Goal: Transaction & Acquisition: Purchase product/service

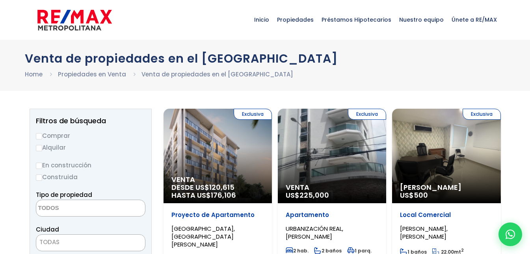
select select
click at [40, 136] on input "Comprar" at bounding box center [39, 136] width 6 height 6
radio input "true"
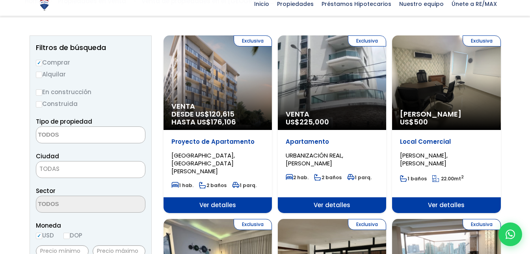
scroll to position [73, 0]
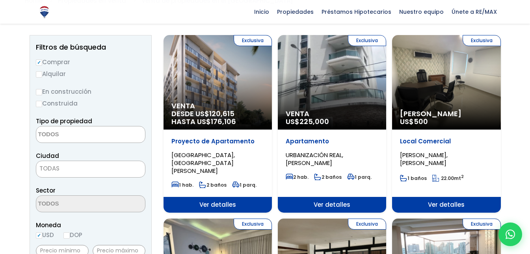
click at [62, 131] on textarea "Search" at bounding box center [74, 134] width 76 height 17
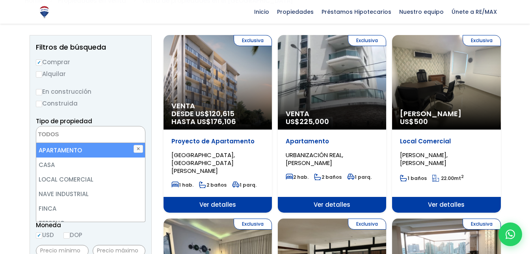
click at [53, 150] on li "APARTAMENTO" at bounding box center [90, 150] width 109 height 15
select select "apartment"
click at [114, 134] on ul "× Seleccionados: 1" at bounding box center [85, 134] width 99 height 17
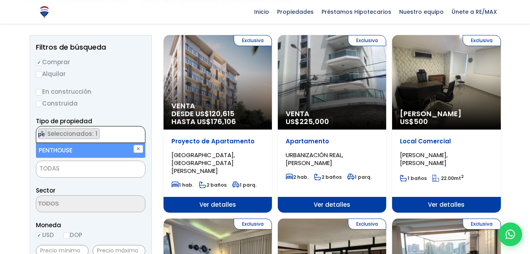
type textarea "pe"
click at [78, 151] on li "PENTHOUSE" at bounding box center [90, 150] width 109 height 15
click at [55, 153] on li "PENTHOUSE" at bounding box center [90, 150] width 109 height 15
click at [72, 148] on li "PENTHOUSE" at bounding box center [90, 150] width 109 height 15
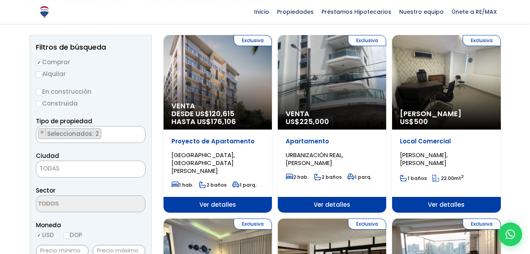
click at [66, 169] on span "TODAS" at bounding box center [90, 168] width 109 height 11
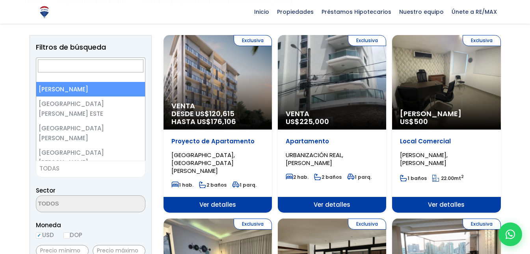
select select "1"
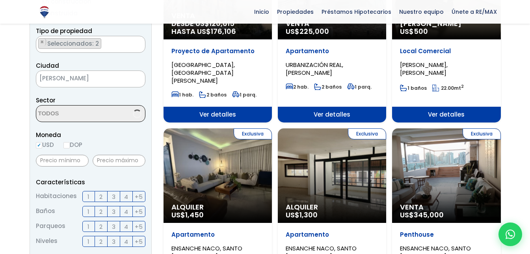
scroll to position [164, 0]
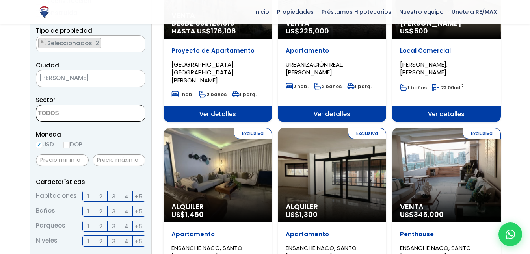
click at [116, 191] on label "3" at bounding box center [114, 196] width 13 height 11
click at [0, 0] on input "3" at bounding box center [0, 0] width 0 height 0
click at [112, 212] on span "3" at bounding box center [114, 211] width 4 height 10
click at [0, 0] on input "3" at bounding box center [0, 0] width 0 height 0
click at [124, 209] on span "4" at bounding box center [126, 211] width 4 height 10
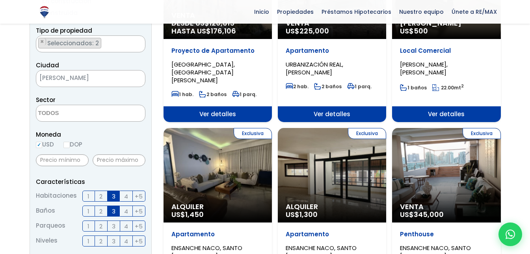
click at [0, 0] on input "4" at bounding box center [0, 0] width 0 height 0
click at [117, 210] on label "3" at bounding box center [114, 211] width 13 height 11
click at [0, 0] on input "3" at bounding box center [0, 0] width 0 height 0
click at [112, 213] on span "3" at bounding box center [114, 211] width 4 height 10
click at [0, 0] on input "3" at bounding box center [0, 0] width 0 height 0
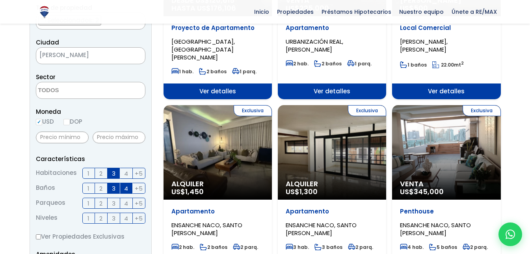
scroll to position [187, 0]
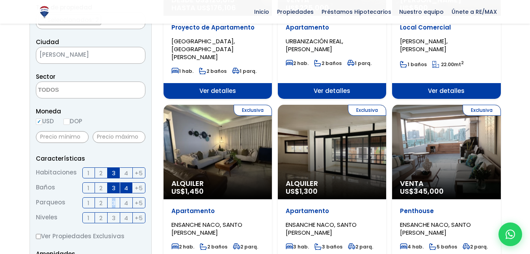
click at [113, 205] on span "3" at bounding box center [114, 203] width 4 height 10
click at [100, 204] on span "2" at bounding box center [100, 203] width 3 height 10
click at [102, 204] on span "2" at bounding box center [100, 203] width 3 height 10
click at [0, 0] on input "2" at bounding box center [0, 0] width 0 height 0
click at [110, 204] on label "3" at bounding box center [114, 202] width 13 height 11
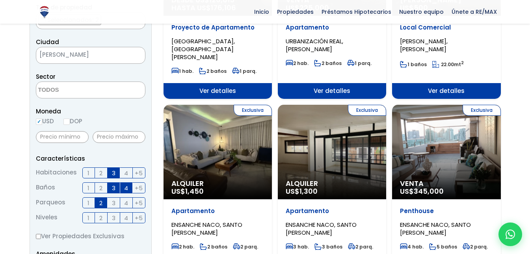
click at [0, 0] on input "3" at bounding box center [0, 0] width 0 height 0
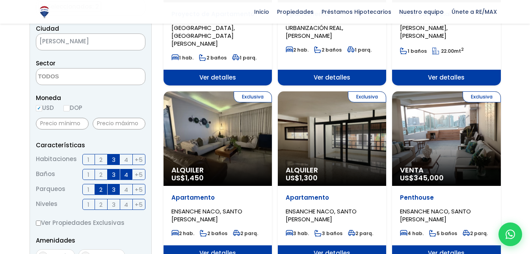
scroll to position [201, 0]
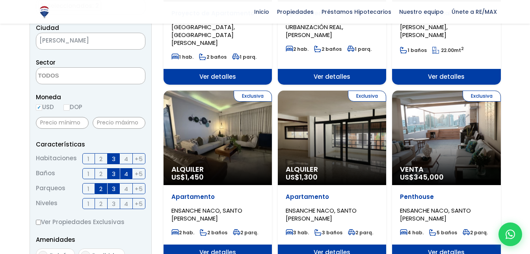
click at [70, 84] on span at bounding box center [91, 75] width 110 height 17
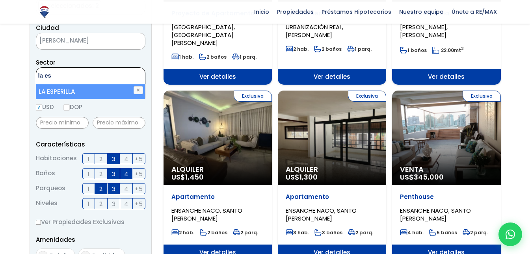
type textarea "la es"
click at [76, 97] on li "LA ESPERILLA" at bounding box center [90, 91] width 109 height 15
select select "180"
click at [114, 77] on ul "× Seleccionados: 1" at bounding box center [85, 76] width 99 height 17
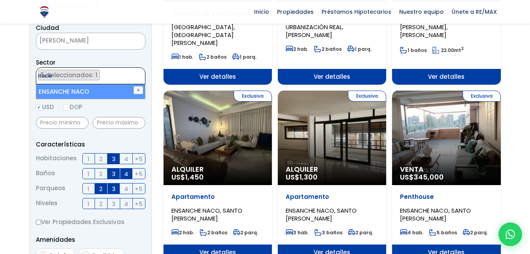
type textarea "naco"
click at [59, 92] on li "ENSANCHE NACO" at bounding box center [90, 91] width 109 height 15
select select "182"
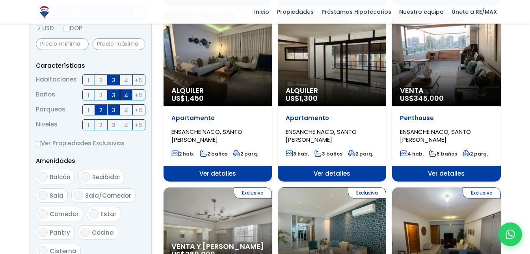
scroll to position [281, 0]
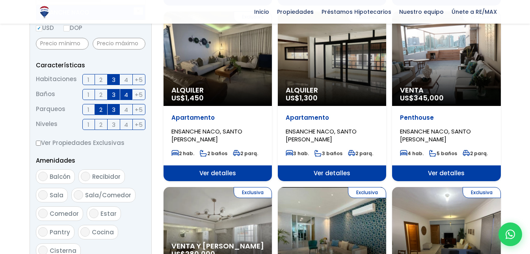
click at [51, 174] on form "Comprar Alquilar En construcción Construida Tipo de propiedad APARTAMENTO CASA …" at bounding box center [91, 103] width 110 height 506
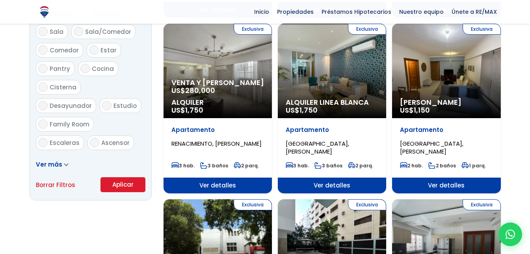
scroll to position [445, 0]
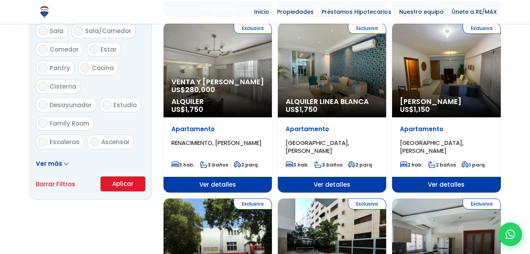
click at [113, 185] on button "Aplicar" at bounding box center [122, 184] width 45 height 15
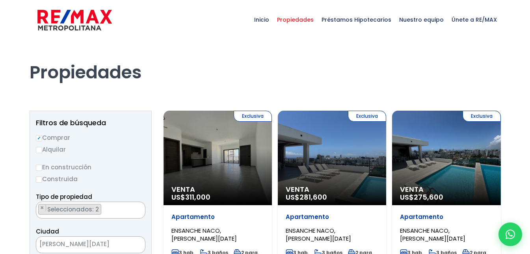
select select "182"
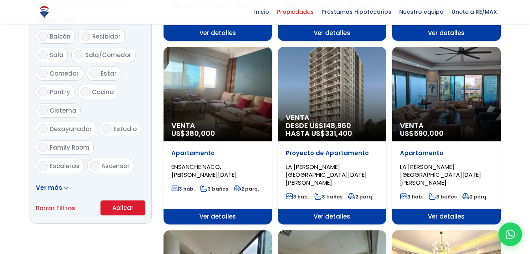
scroll to position [423, 0]
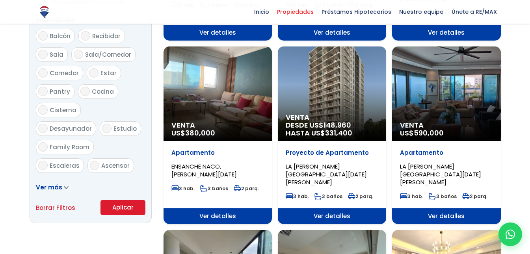
click at [60, 189] on span "Ver más" at bounding box center [49, 187] width 26 height 8
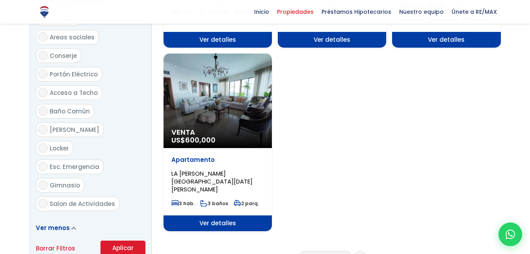
click at [65, 224] on span "Ver menos" at bounding box center [53, 228] width 34 height 8
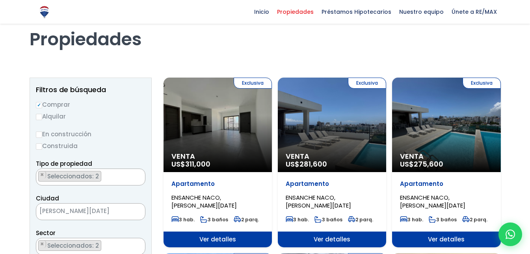
scroll to position [32, 0]
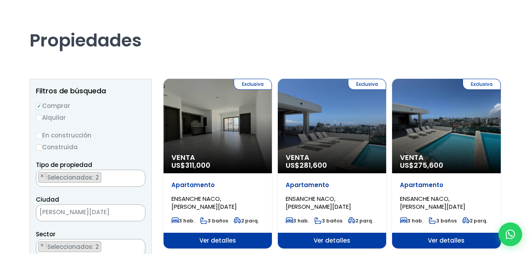
click at [39, 149] on input "Construida" at bounding box center [39, 148] width 6 height 6
radio input "true"
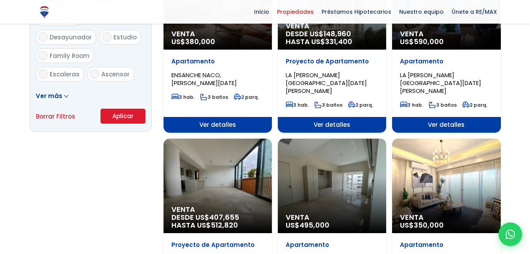
scroll to position [515, 0]
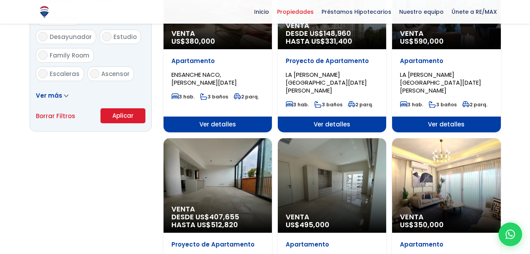
click at [130, 115] on button "Aplicar" at bounding box center [122, 115] width 45 height 15
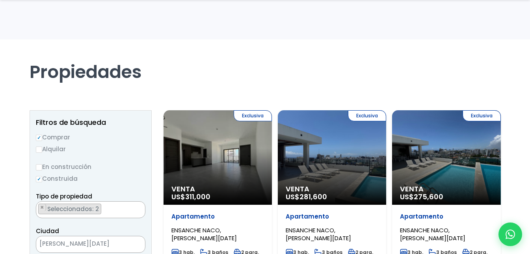
scroll to position [59, 0]
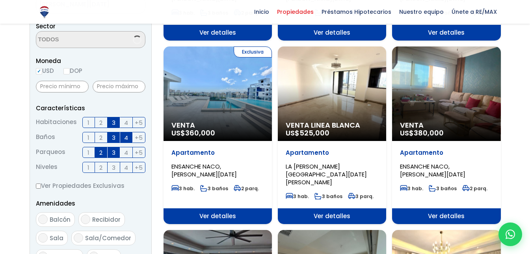
select select "182"
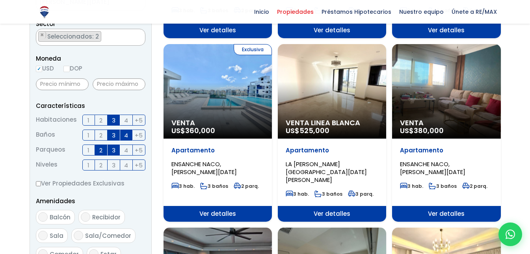
scroll to position [1051, 0]
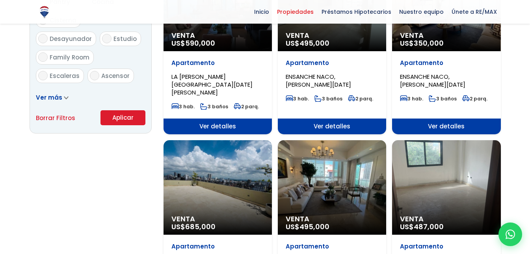
scroll to position [513, 0]
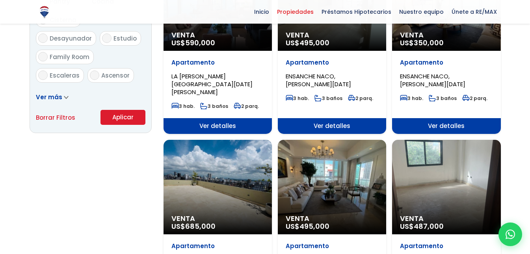
click at [151, 200] on div "Filtros de búsqueda Comprar Alquilar En construcción Construida Tipo de propied…" at bounding box center [265, 165] width 471 height 1136
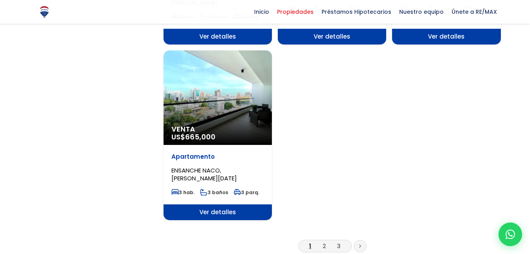
scroll to position [972, 0]
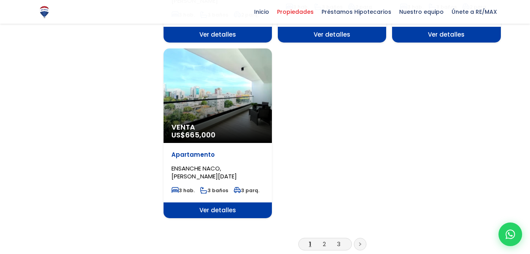
click at [321, 239] on li "2" at bounding box center [324, 244] width 13 height 10
click at [325, 240] on link "2" at bounding box center [324, 244] width 3 height 8
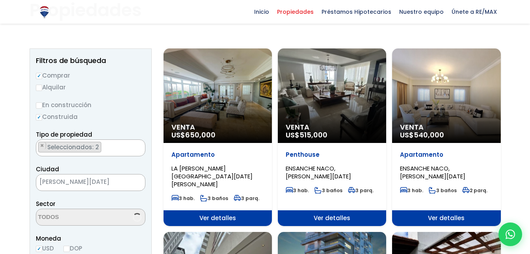
scroll to position [62, 0]
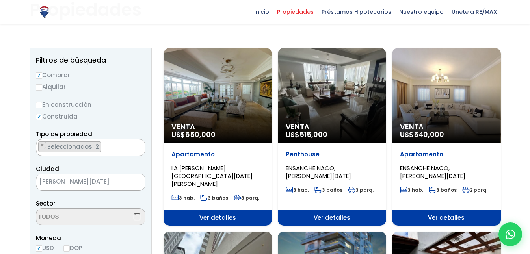
select select "182"
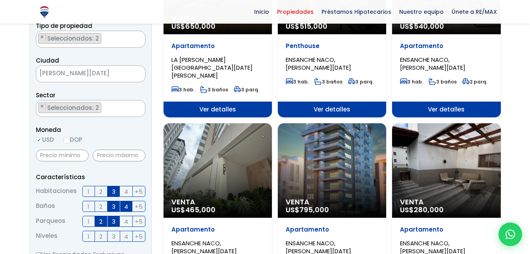
scroll to position [171, 0]
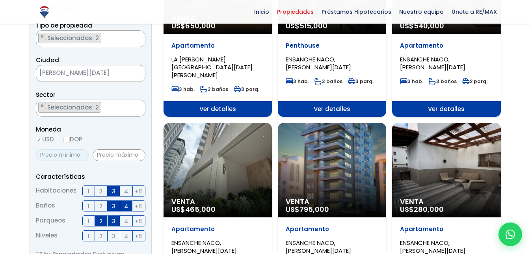
click at [74, 152] on input "text" at bounding box center [62, 155] width 53 height 12
type input "250,000"
click at [118, 154] on input "text" at bounding box center [119, 155] width 53 height 12
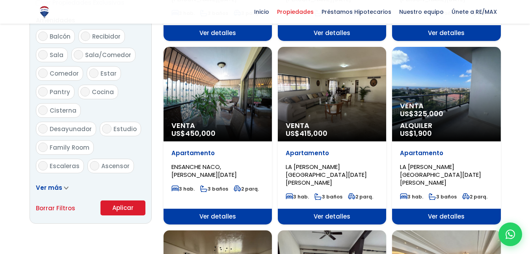
scroll to position [423, 0]
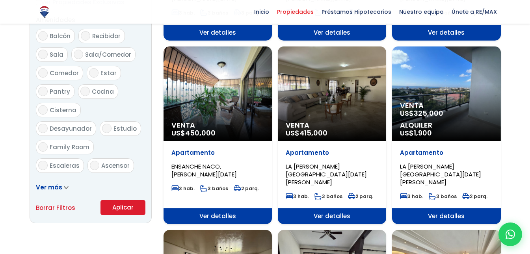
type input "300,000"
click at [119, 204] on button "Aplicar" at bounding box center [122, 207] width 45 height 15
click at [119, 209] on button "Aplicar" at bounding box center [122, 207] width 45 height 15
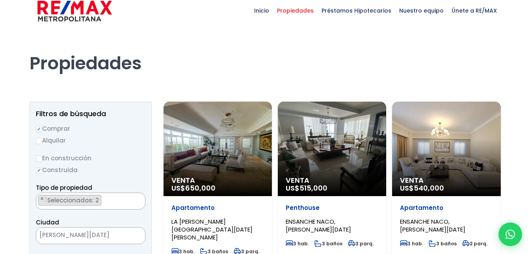
scroll to position [0, 0]
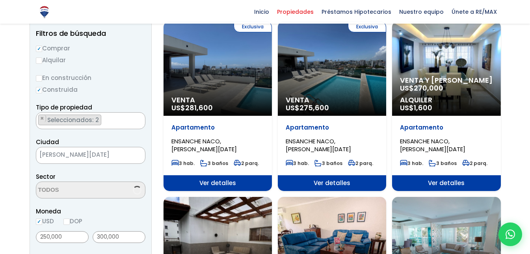
scroll to position [1051, 0]
select select "182"
click at [344, 77] on div "Exclusiva Venta US$ 275,600" at bounding box center [332, 68] width 108 height 95
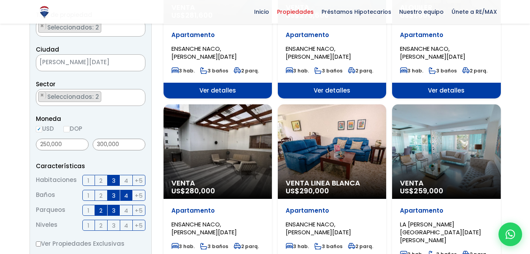
scroll to position [181, 0]
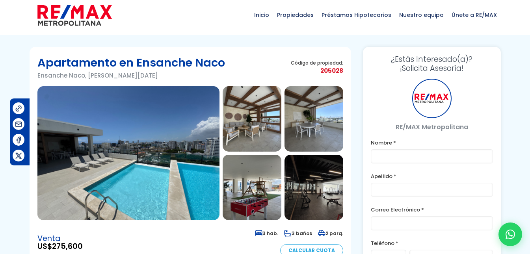
click at [186, 129] on img at bounding box center [128, 153] width 182 height 134
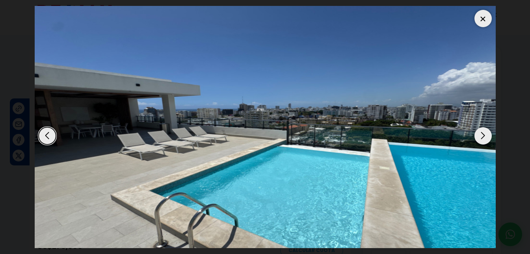
click at [477, 132] on div "Next slide" at bounding box center [482, 135] width 17 height 17
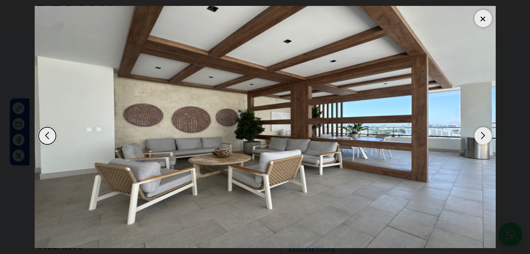
click at [477, 132] on div "Next slide" at bounding box center [482, 135] width 17 height 17
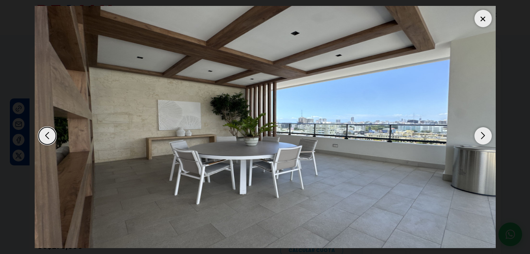
click at [477, 132] on div "Next slide" at bounding box center [482, 135] width 17 height 17
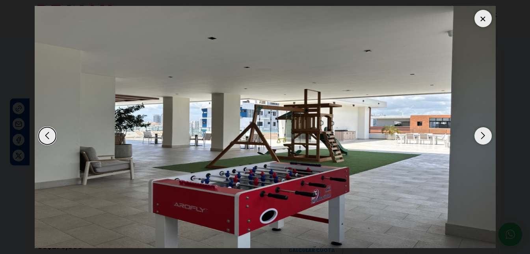
click at [477, 132] on div "Next slide" at bounding box center [482, 135] width 17 height 17
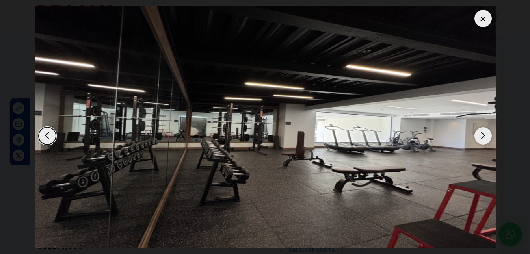
click at [477, 132] on div "Next slide" at bounding box center [482, 135] width 17 height 17
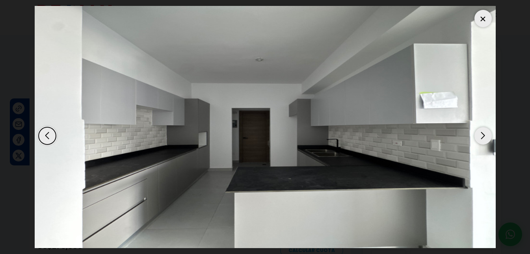
click at [477, 132] on div "Next slide" at bounding box center [482, 135] width 17 height 17
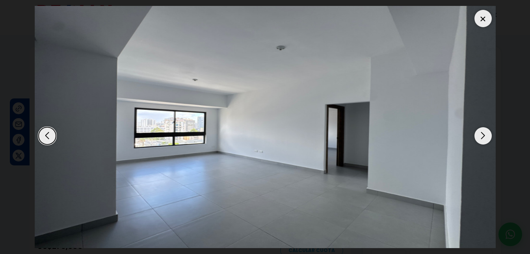
click at [477, 132] on div "Next slide" at bounding box center [482, 135] width 17 height 17
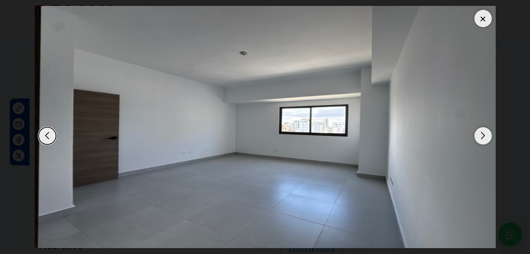
click at [477, 132] on div "Next slide" at bounding box center [482, 135] width 17 height 17
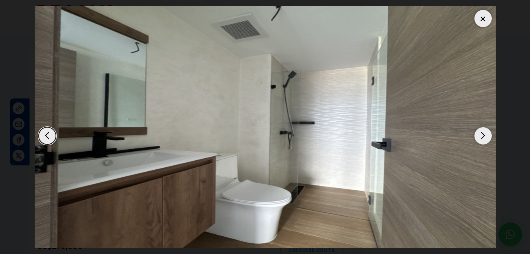
click at [477, 132] on div "Next slide" at bounding box center [482, 135] width 17 height 17
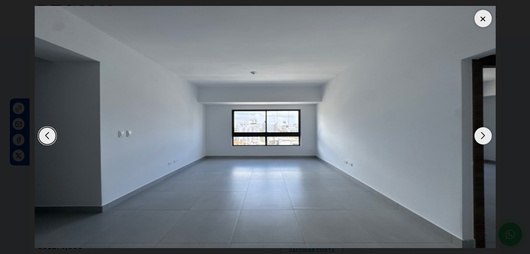
click at [477, 132] on div "Next slide" at bounding box center [482, 135] width 17 height 17
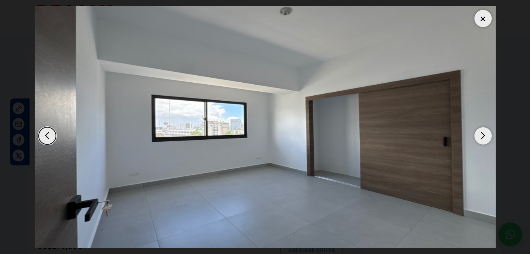
click at [477, 132] on div "Next slide" at bounding box center [482, 135] width 17 height 17
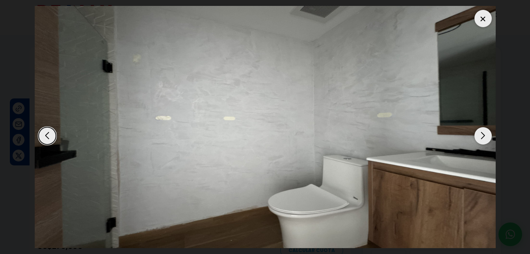
click at [477, 132] on div "Next slide" at bounding box center [482, 135] width 17 height 17
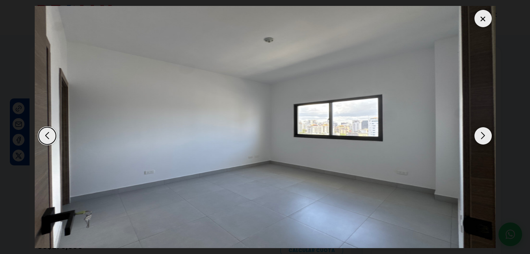
click at [477, 132] on div "Next slide" at bounding box center [482, 135] width 17 height 17
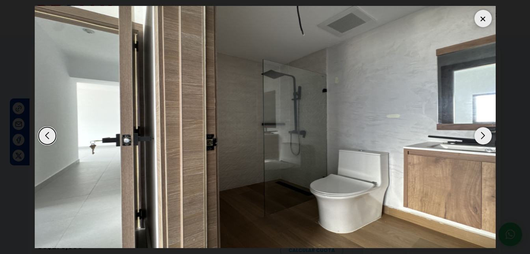
click at [477, 132] on div "Next slide" at bounding box center [482, 135] width 17 height 17
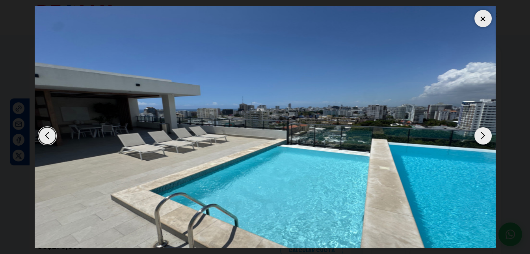
click at [477, 132] on div "Next slide" at bounding box center [482, 135] width 17 height 17
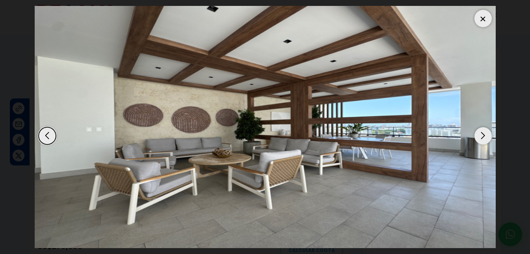
click at [482, 17] on div at bounding box center [482, 18] width 17 height 17
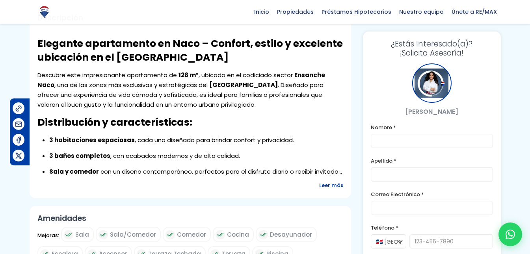
scroll to position [277, 0]
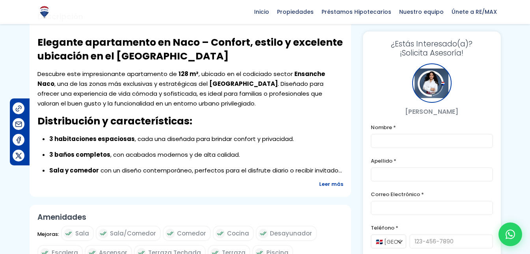
click at [334, 186] on span "Leer más" at bounding box center [331, 184] width 24 height 10
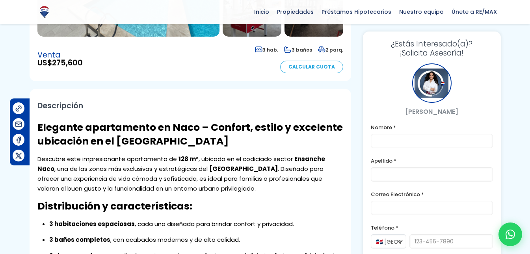
scroll to position [188, 0]
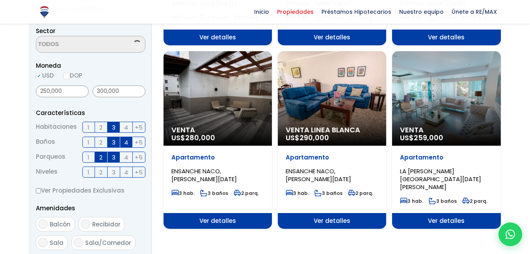
scroll to position [1051, 0]
select select "182"
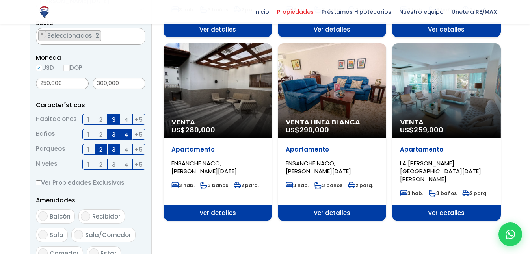
scroll to position [243, 0]
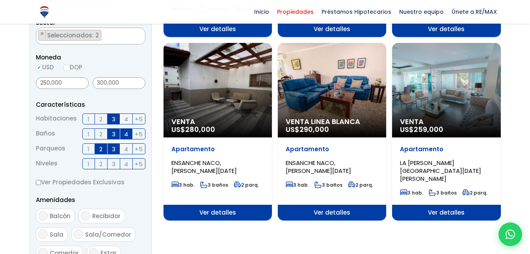
click at [451, 69] on div "Venta US$ 259,000" at bounding box center [446, 90] width 108 height 95
click at [436, 85] on div "Venta US$ 259,000" at bounding box center [446, 90] width 108 height 95
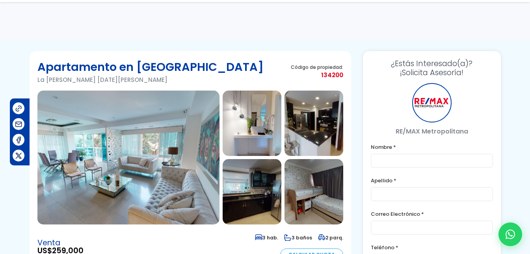
scroll to position [24, 0]
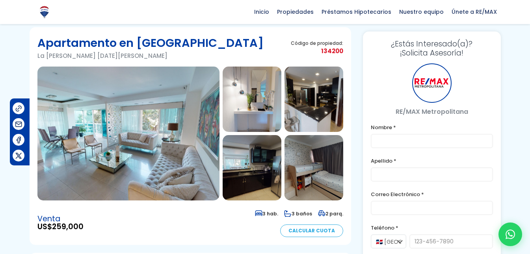
click at [170, 168] on img at bounding box center [128, 134] width 182 height 134
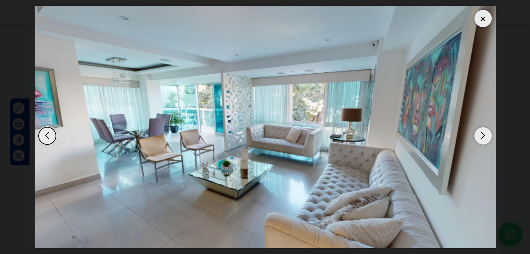
click at [483, 137] on div "Next slide" at bounding box center [482, 135] width 17 height 17
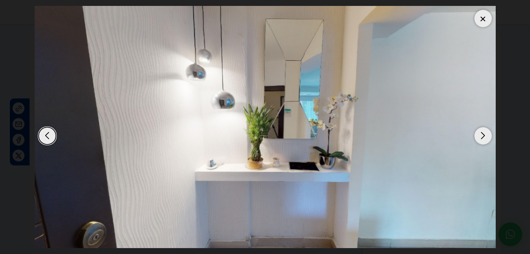
click at [483, 137] on div "Next slide" at bounding box center [482, 135] width 17 height 17
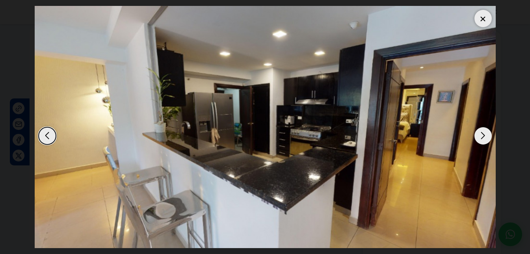
click at [483, 137] on div "Next slide" at bounding box center [482, 135] width 17 height 17
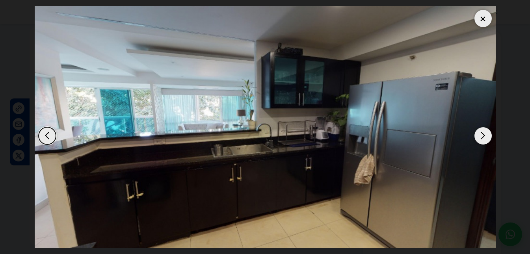
click at [483, 137] on div "Next slide" at bounding box center [482, 135] width 17 height 17
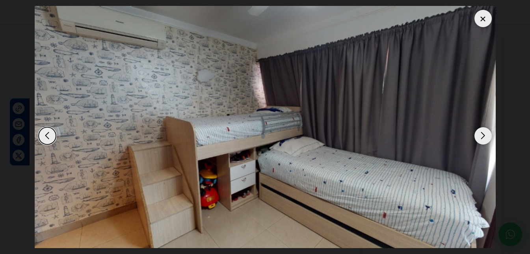
click at [483, 137] on div "Next slide" at bounding box center [482, 135] width 17 height 17
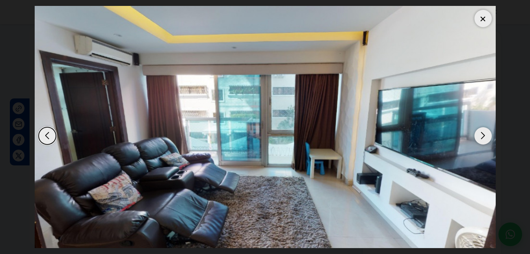
click at [483, 137] on div "Next slide" at bounding box center [482, 135] width 17 height 17
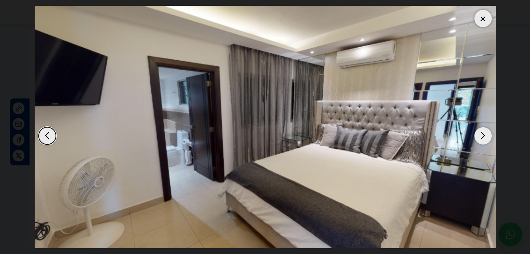
click at [483, 137] on div "Next slide" at bounding box center [482, 135] width 17 height 17
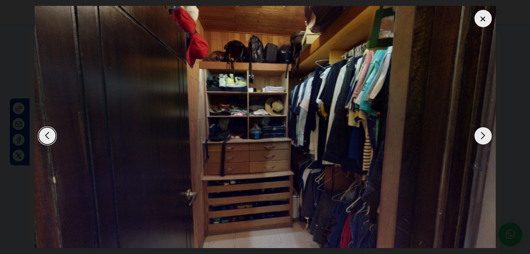
click at [483, 137] on div "Next slide" at bounding box center [482, 135] width 17 height 17
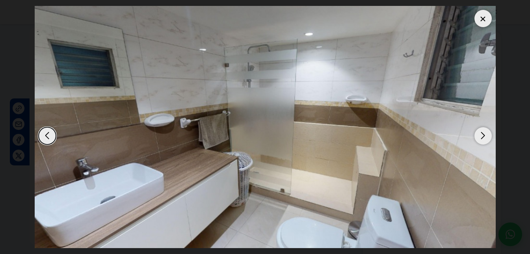
click at [483, 137] on div "Next slide" at bounding box center [482, 135] width 17 height 17
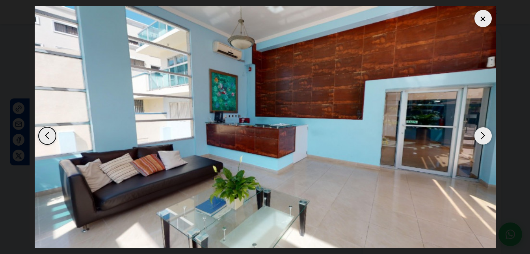
click at [485, 134] on div "Next slide" at bounding box center [482, 135] width 17 height 17
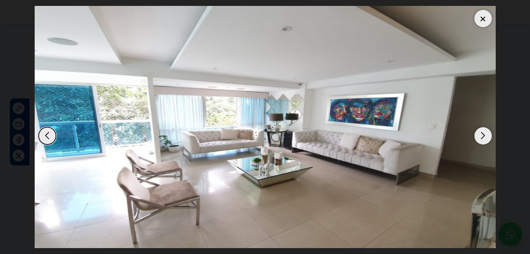
click at [485, 134] on div "Next slide" at bounding box center [482, 135] width 17 height 17
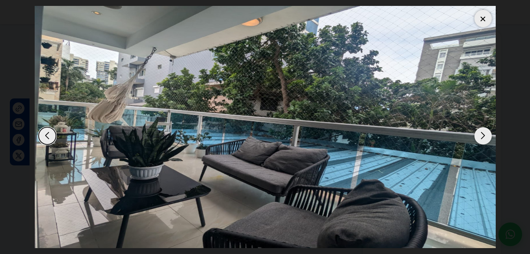
click at [485, 133] on div "Next slide" at bounding box center [482, 135] width 17 height 17
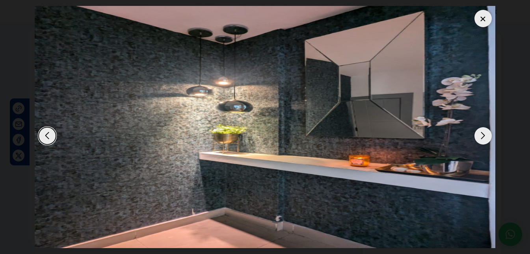
click at [484, 30] on img "13 / 15" at bounding box center [264, 127] width 461 height 242
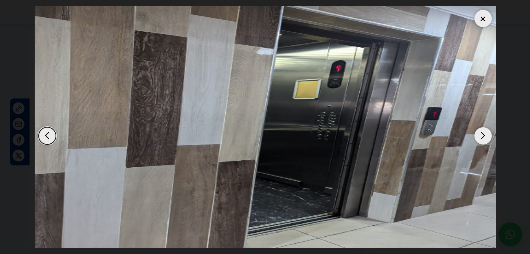
click at [480, 20] on div at bounding box center [482, 18] width 17 height 17
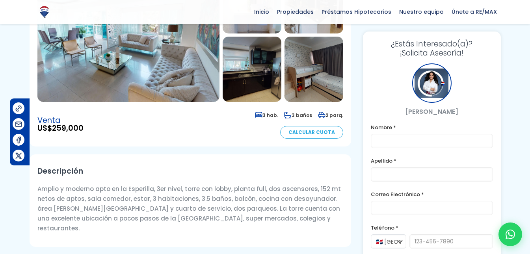
scroll to position [0, 0]
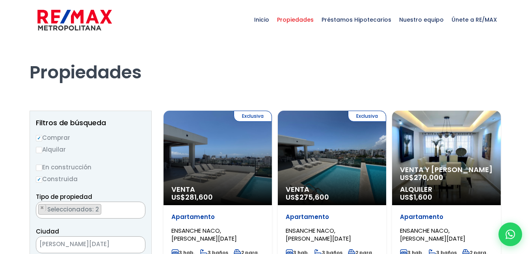
select select "182"
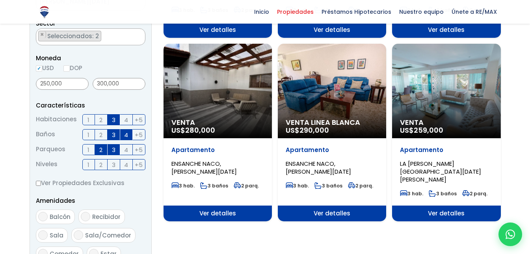
scroll to position [243, 0]
